Goal: Check status: Check status

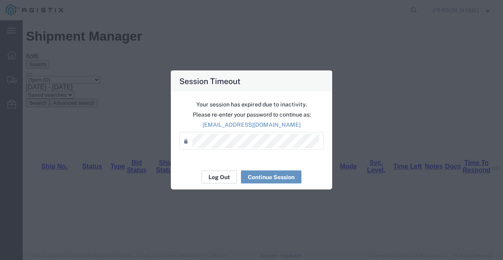
click at [219, 174] on button "Log Out" at bounding box center [219, 176] width 35 height 13
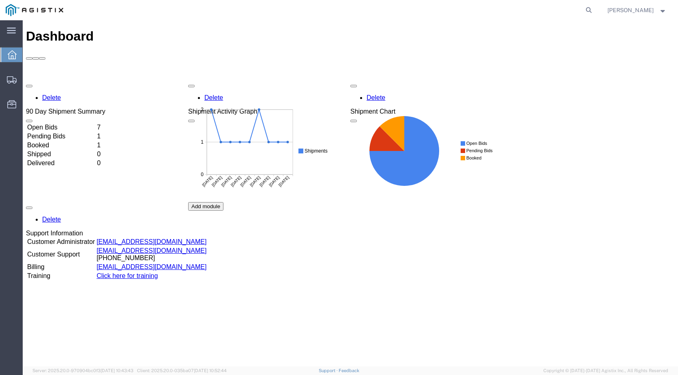
click at [82, 123] on td "Open Bids" at bounding box center [61, 127] width 69 height 8
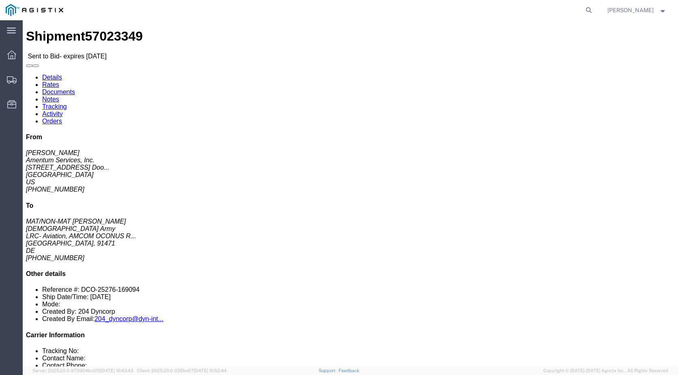
click link "Documents"
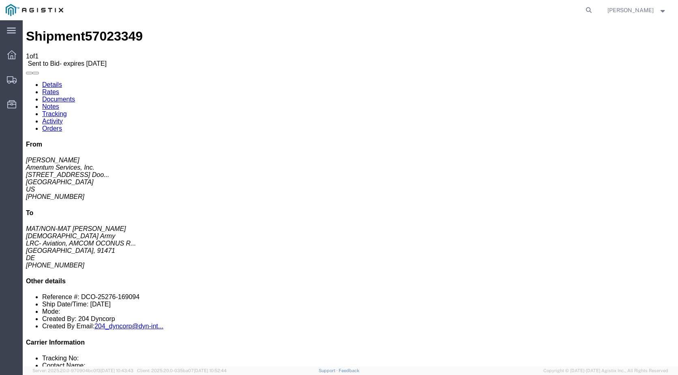
click at [59, 103] on link "Notes" at bounding box center [50, 106] width 17 height 7
click at [61, 81] on link "Details" at bounding box center [52, 84] width 20 height 7
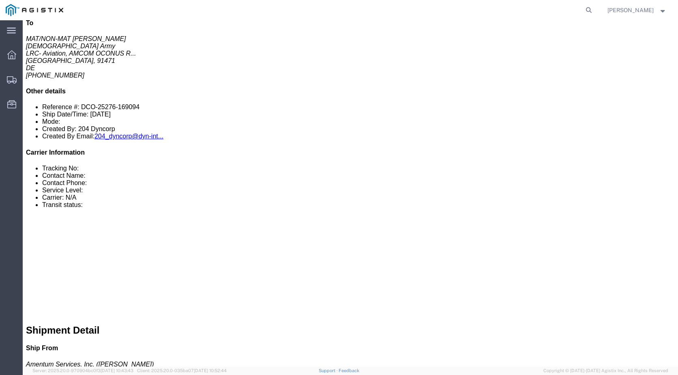
scroll to position [191, 0]
click h3 "STABILIZER, VOLTAGE R - 220V / 220V 380 V 440V - 80KVA PN: 600201"
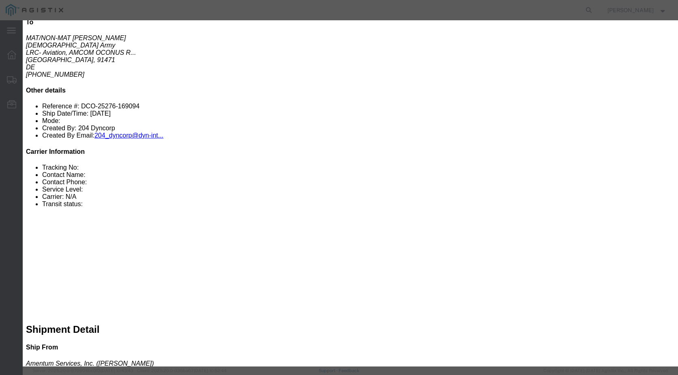
click button "Next content"
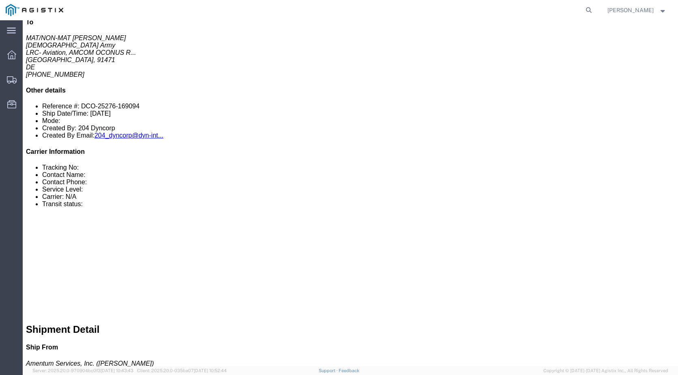
click h2 "Package 2 Content 1"
click icon "button"
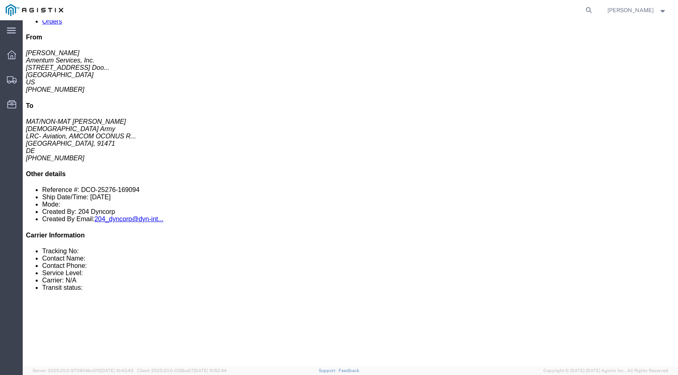
scroll to position [0, 0]
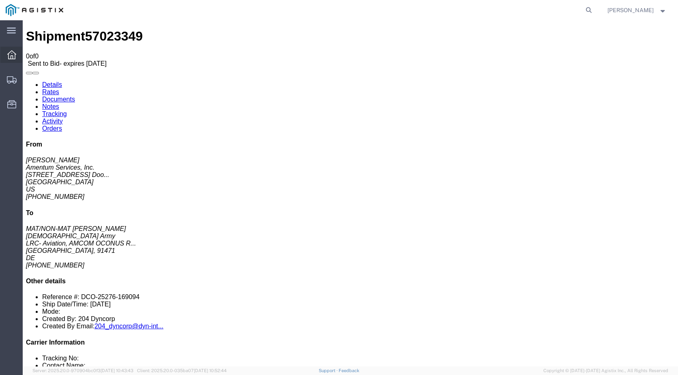
click at [12, 54] on icon at bounding box center [11, 54] width 9 height 9
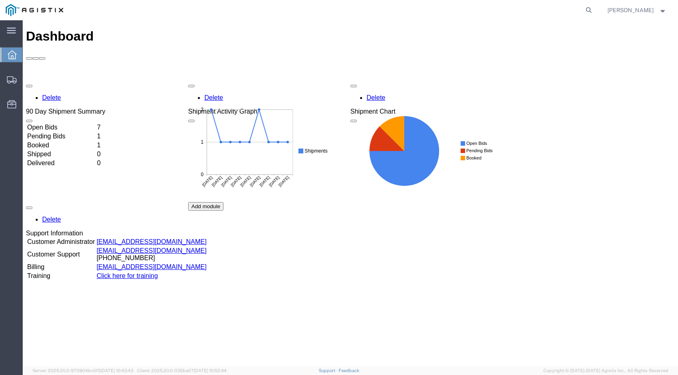
click at [94, 141] on td "Booked" at bounding box center [61, 145] width 69 height 8
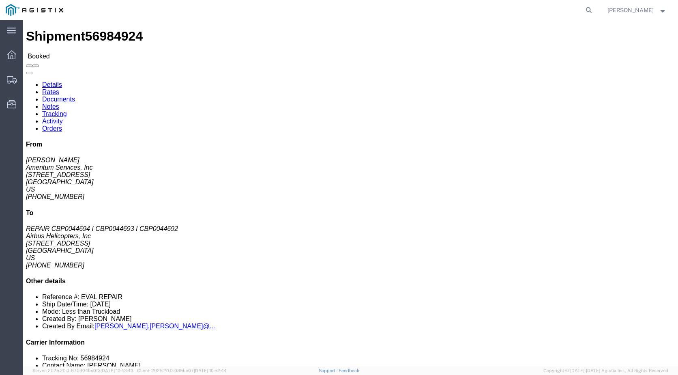
click link "Tracking"
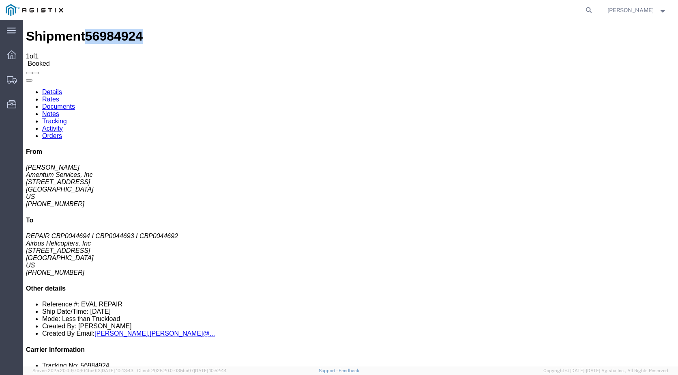
drag, startPoint x: 120, startPoint y: 31, endPoint x: 74, endPoint y: 29, distance: 45.9
click at [74, 29] on h1 "Shipment 56984924" at bounding box center [350, 36] width 649 height 15
copy h1 "56984924"
click at [15, 55] on icon at bounding box center [11, 54] width 9 height 9
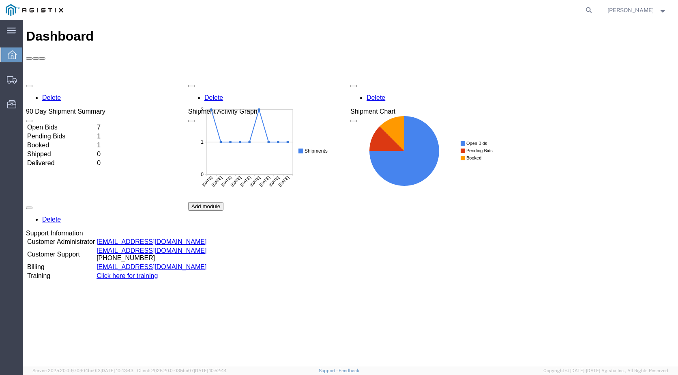
click at [58, 159] on td "Delivered" at bounding box center [61, 163] width 69 height 8
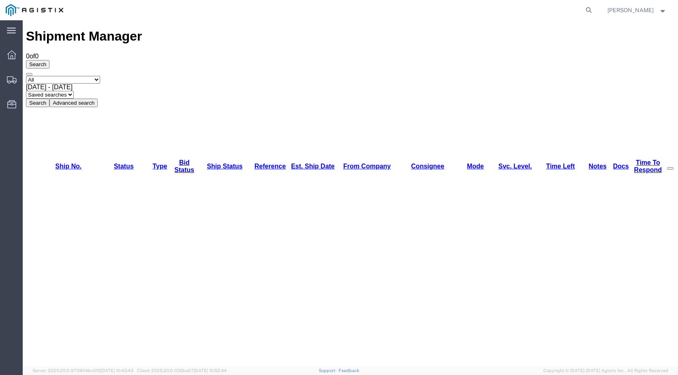
click at [97, 76] on select "Select status Active (AC, O, P) All Approved Awaiting Confirmation (AC) Booked …" at bounding box center [63, 80] width 74 height 8
select select "DLVD"
click at [26, 76] on select "Select status Active (AC, O, P) All Approved Awaiting Confirmation (AC) Booked …" at bounding box center [63, 80] width 74 height 8
click at [49, 99] on button "Search" at bounding box center [38, 103] width 24 height 9
